Goal: Information Seeking & Learning: Understand process/instructions

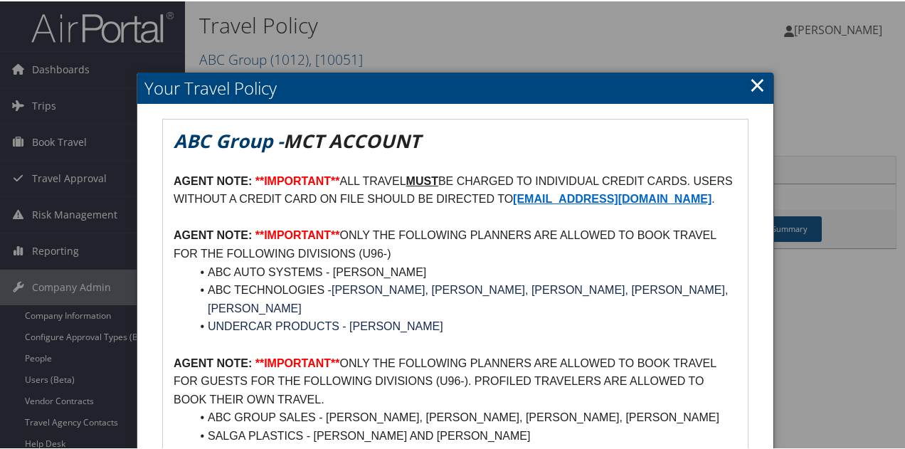
click at [761, 88] on h2 "Your Travel Policy" at bounding box center [455, 86] width 636 height 31
click at [757, 92] on link "×" at bounding box center [757, 83] width 16 height 28
